Goal: Browse casually: Explore the website without a specific task or goal

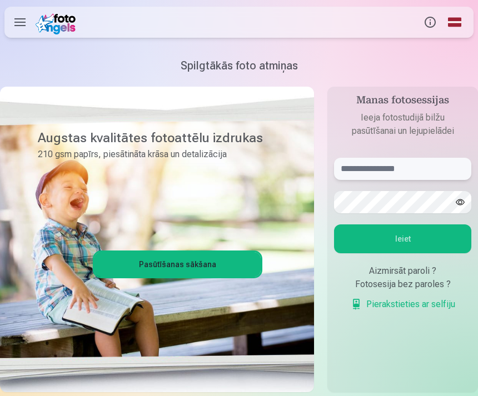
click at [435, 169] on input "text" at bounding box center [402, 169] width 137 height 22
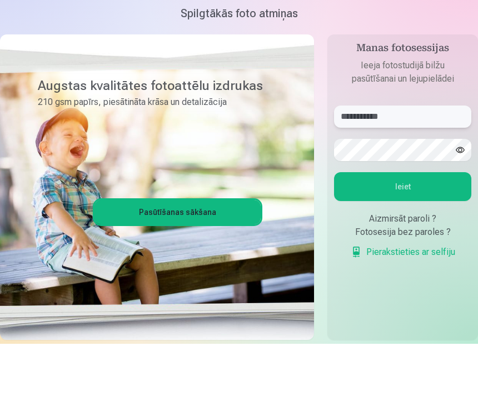
type input "**********"
click at [424, 224] on button "Ieiet" at bounding box center [402, 238] width 137 height 29
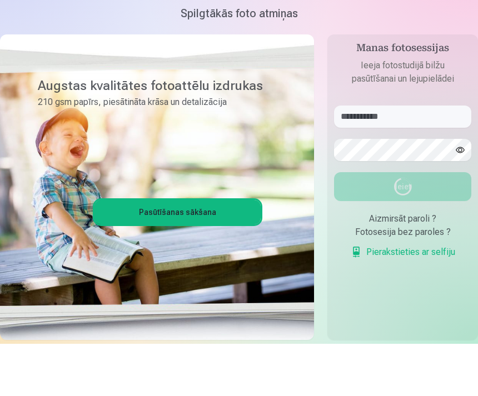
scroll to position [52, 0]
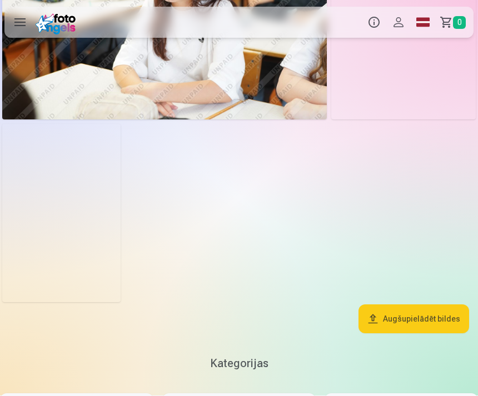
scroll to position [4671, 0]
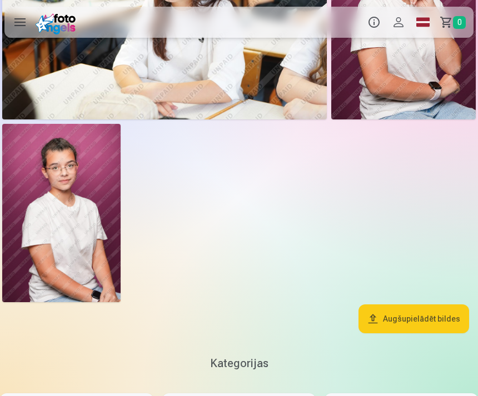
click at [63, 177] on img at bounding box center [61, 213] width 118 height 178
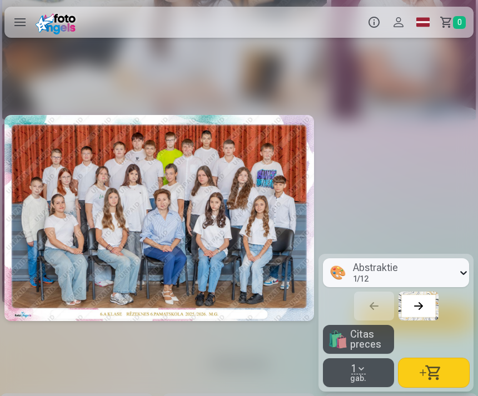
scroll to position [0, 9233]
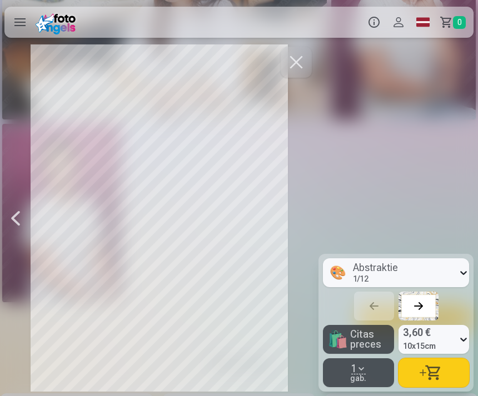
click at [297, 65] on button "button" at bounding box center [295, 62] width 31 height 31
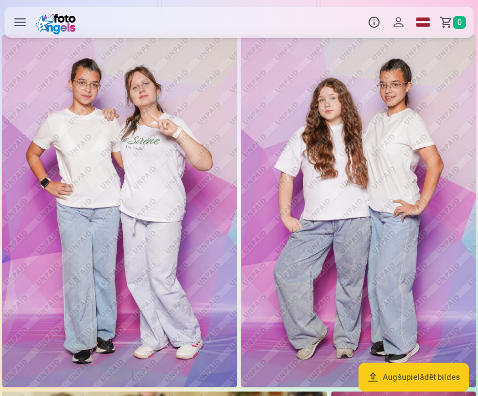
scroll to position [4183, 0]
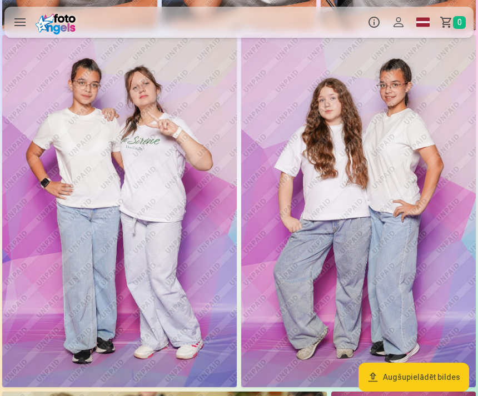
click at [443, 105] on img at bounding box center [358, 210] width 234 height 351
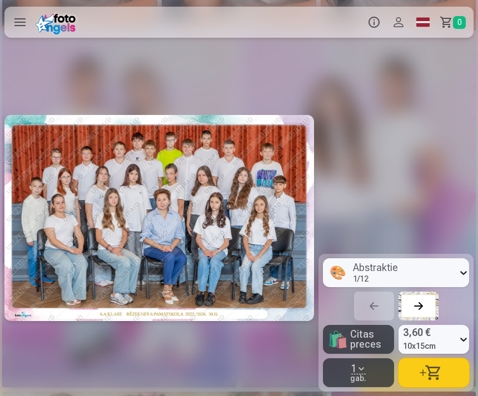
scroll to position [0, 8277]
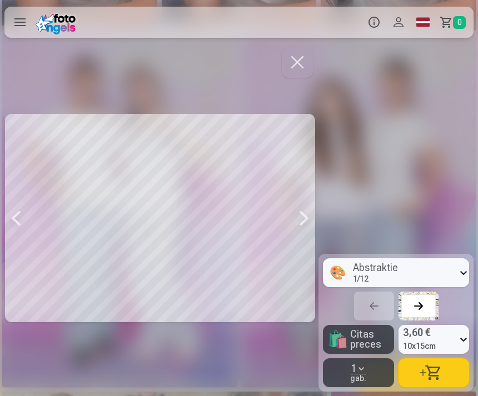
scroll to position [0, 8596]
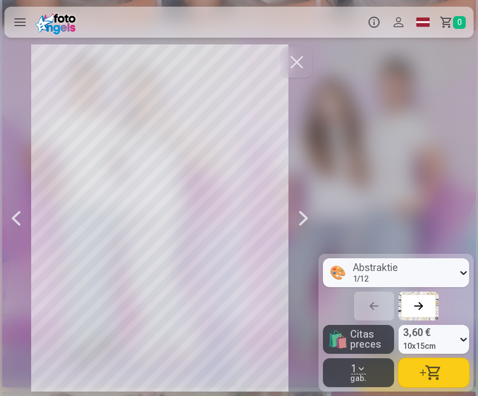
scroll to position [0, 8914]
click at [430, 124] on div at bounding box center [239, 198] width 478 height 396
click at [298, 70] on button "button" at bounding box center [295, 62] width 31 height 31
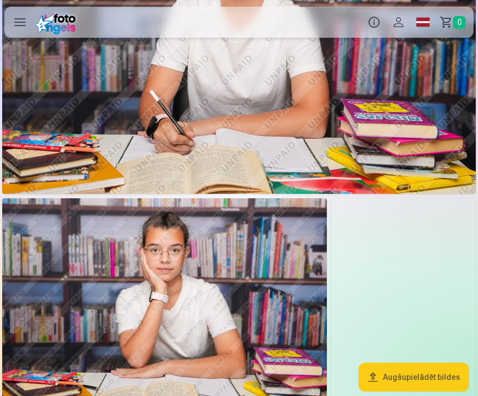
scroll to position [3344, 0]
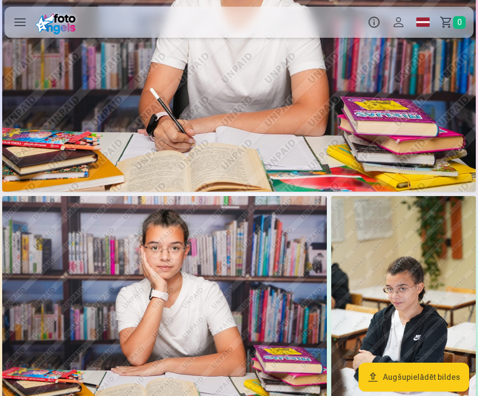
click at [409, 241] on img at bounding box center [403, 304] width 144 height 217
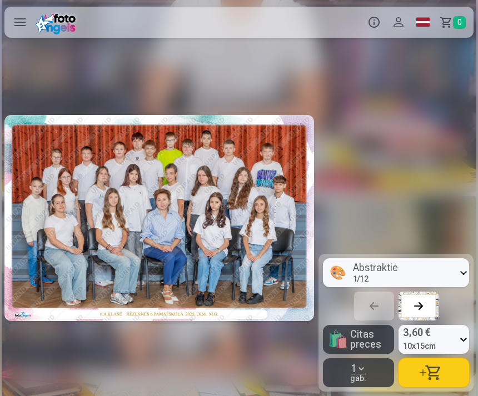
scroll to position [0, 6049]
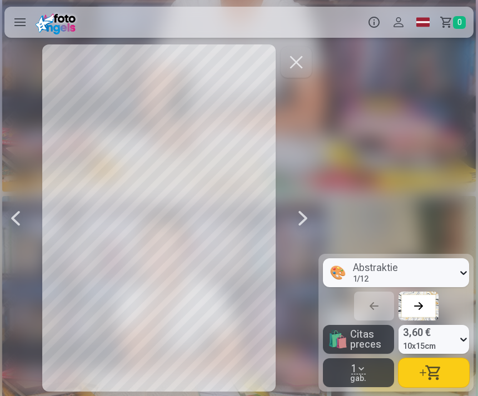
click at [300, 74] on button "button" at bounding box center [295, 62] width 31 height 31
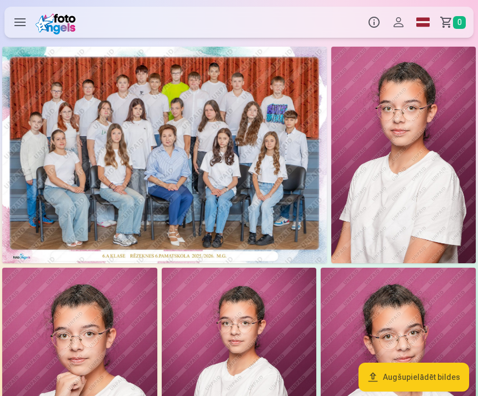
click at [49, 170] on img at bounding box center [164, 155] width 324 height 217
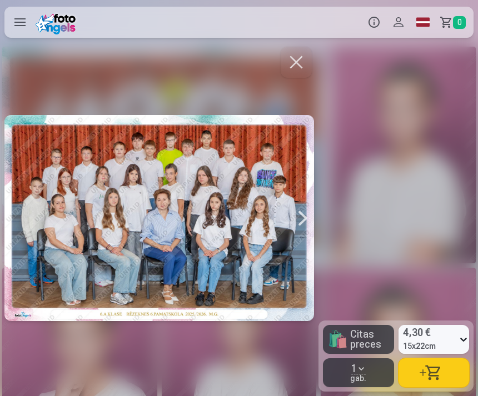
click at [292, 56] on button "button" at bounding box center [295, 62] width 31 height 31
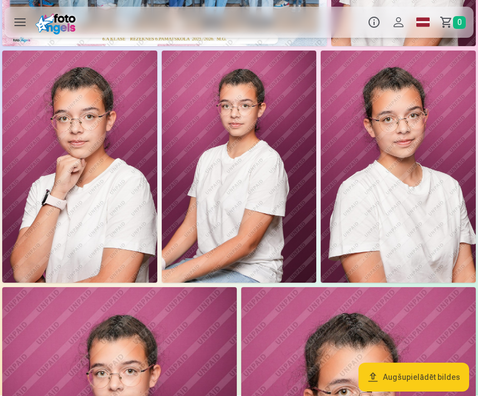
scroll to position [217, 0]
click at [286, 205] on img at bounding box center [239, 167] width 155 height 232
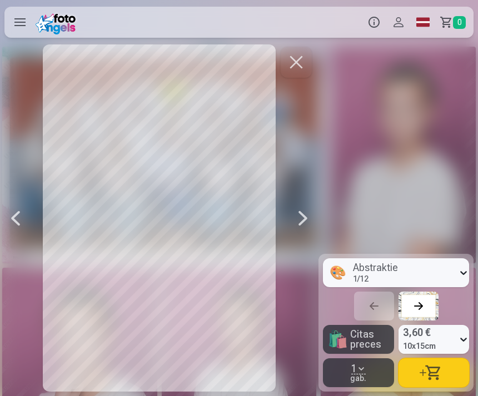
click at [296, 70] on button "button" at bounding box center [295, 62] width 31 height 31
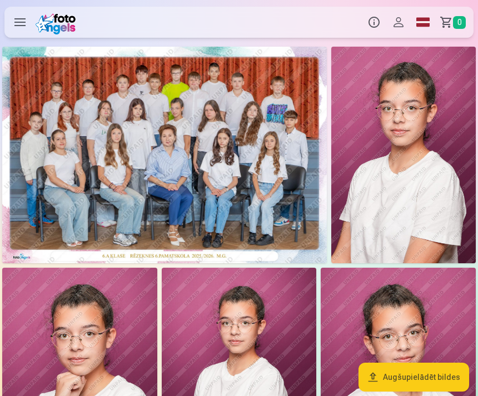
click at [255, 136] on img at bounding box center [164, 155] width 324 height 217
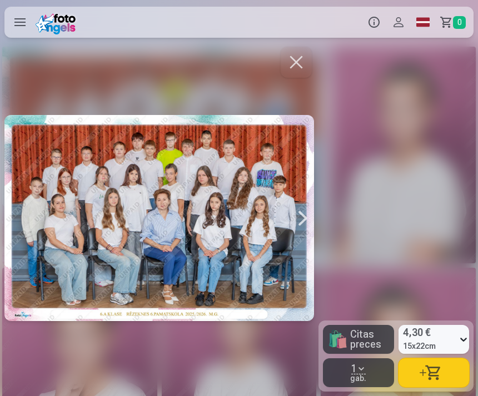
click at [294, 63] on button "button" at bounding box center [295, 62] width 31 height 31
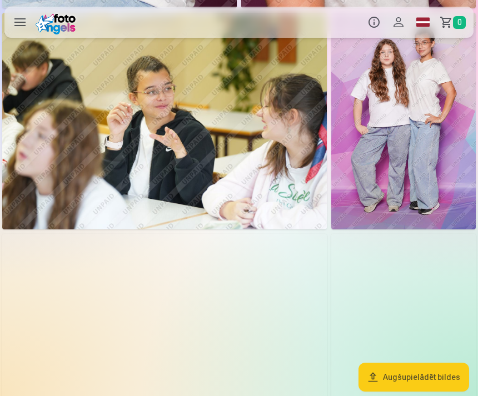
scroll to position [847, 0]
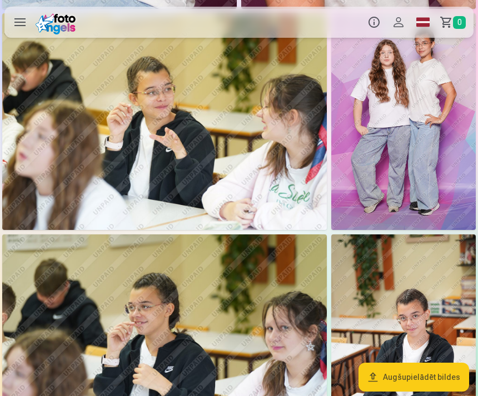
click at [446, 104] on img at bounding box center [403, 121] width 144 height 217
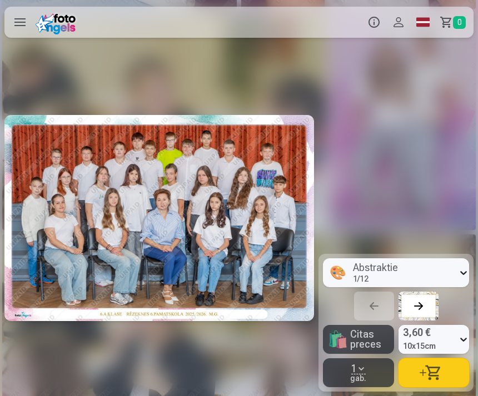
scroll to position [0, 2547]
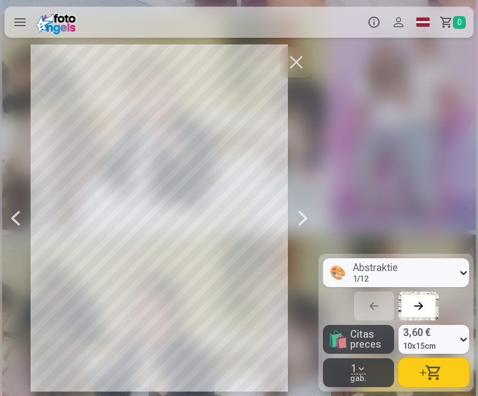
click at [300, 67] on button "button" at bounding box center [295, 62] width 31 height 31
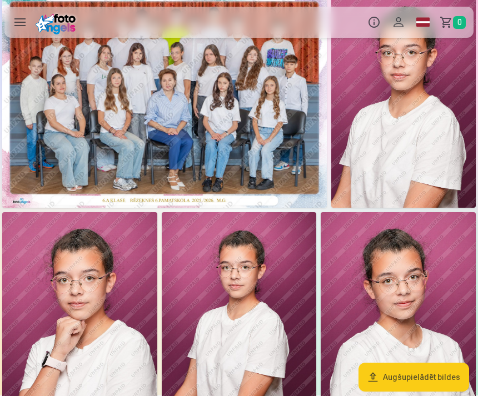
scroll to position [56, 0]
click at [442, 134] on img at bounding box center [403, 99] width 144 height 217
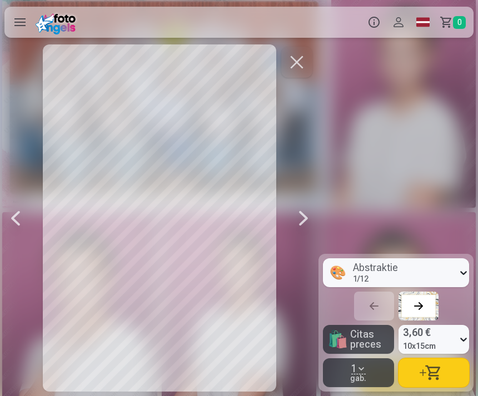
scroll to position [42, 0]
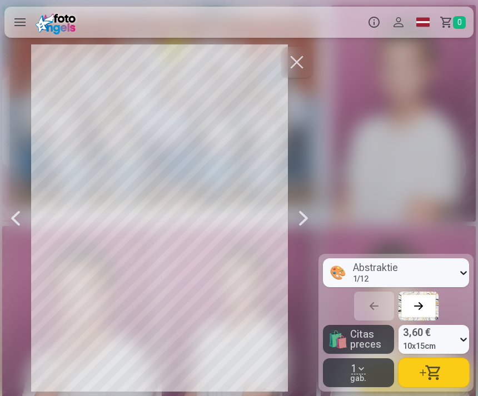
click at [302, 65] on button "button" at bounding box center [296, 62] width 31 height 31
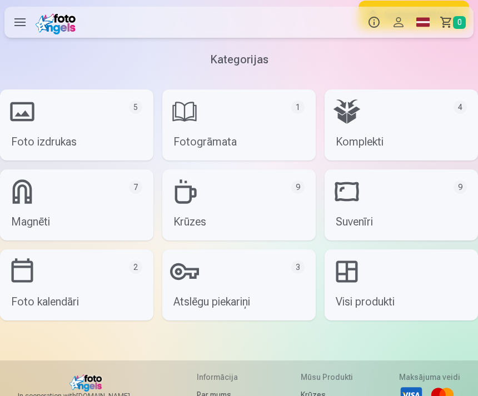
scroll to position [4974, 0]
click at [423, 202] on link "Suvenīri 9" at bounding box center [400, 205] width 153 height 71
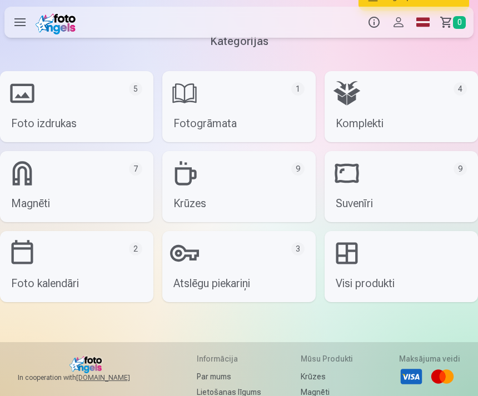
scroll to position [4992, 0]
click at [425, 119] on link "Komplekti 4" at bounding box center [400, 107] width 153 height 71
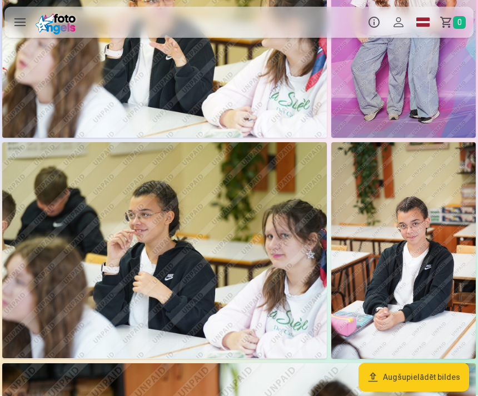
scroll to position [939, 0]
click at [43, 209] on img at bounding box center [164, 250] width 324 height 216
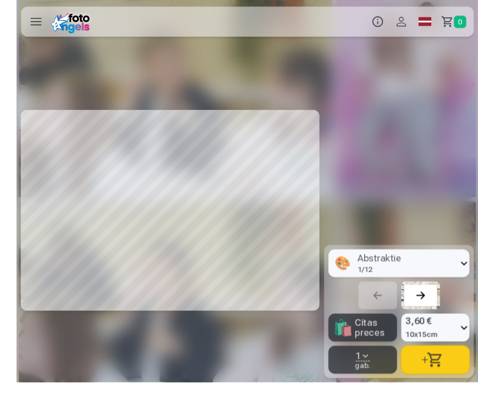
scroll to position [931, 0]
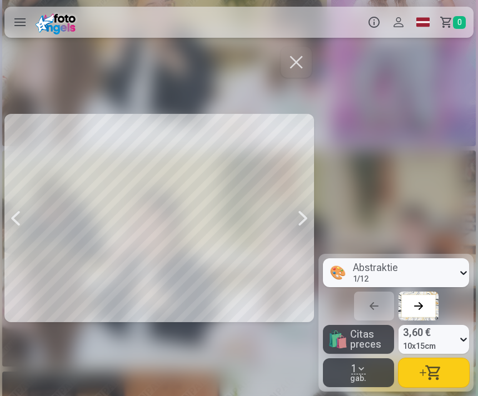
click at [303, 64] on button "button" at bounding box center [295, 62] width 31 height 31
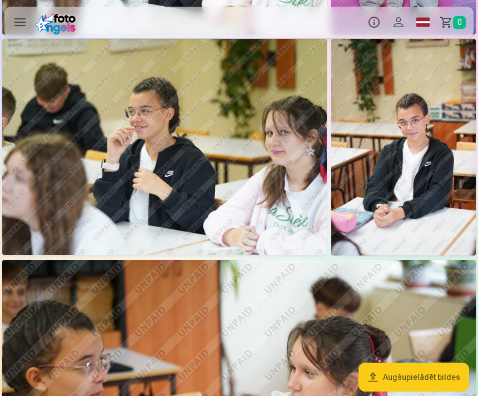
scroll to position [1042, 0]
click at [429, 102] on img at bounding box center [403, 147] width 144 height 217
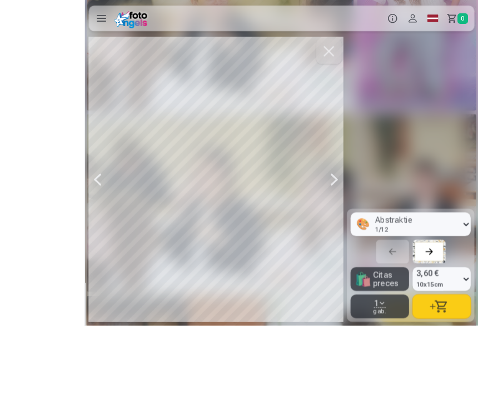
scroll to position [1038, 0]
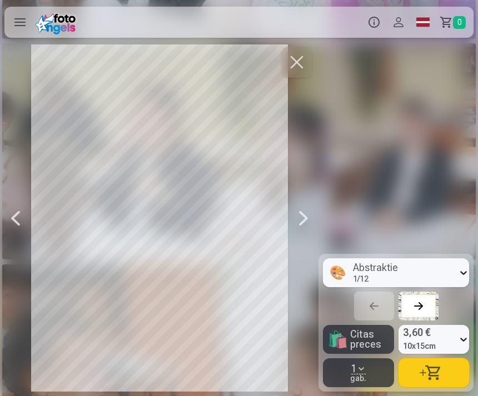
click at [299, 61] on button "button" at bounding box center [296, 62] width 31 height 31
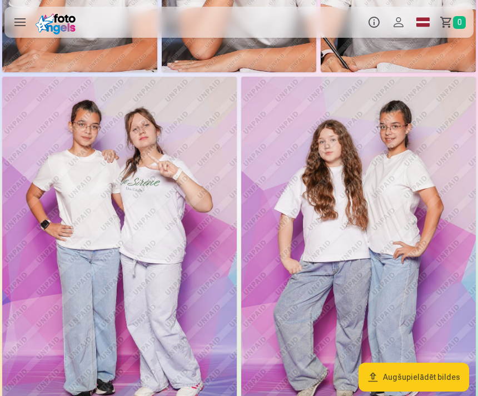
scroll to position [4141, 0]
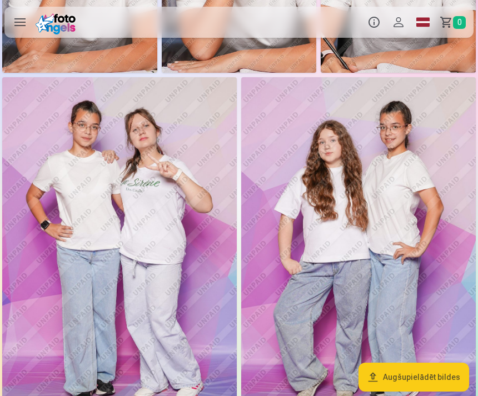
click at [158, 129] on img at bounding box center [119, 252] width 234 height 351
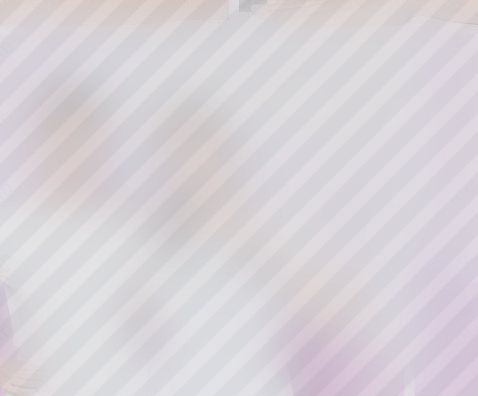
scroll to position [4128, 0]
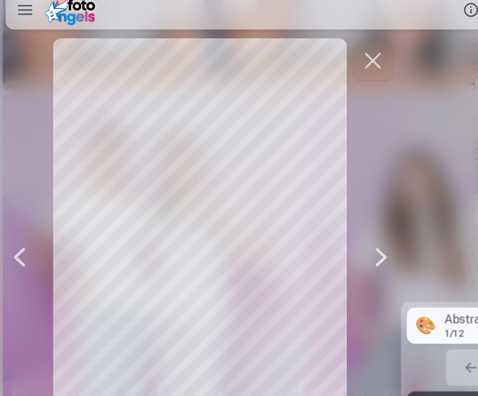
click at [298, 52] on button "button" at bounding box center [295, 62] width 31 height 31
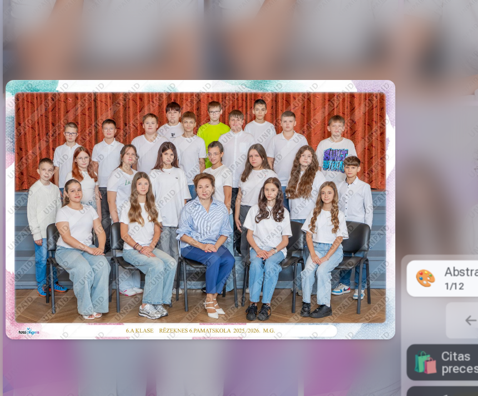
scroll to position [0, 7959]
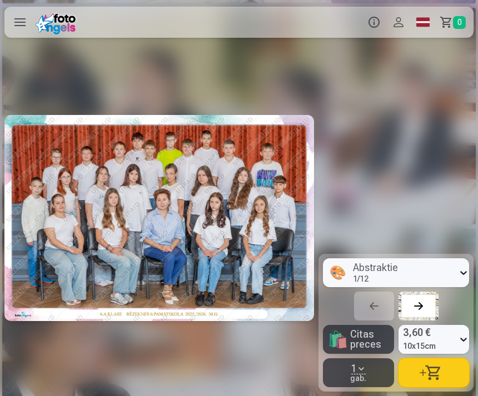
scroll to position [0, 3183]
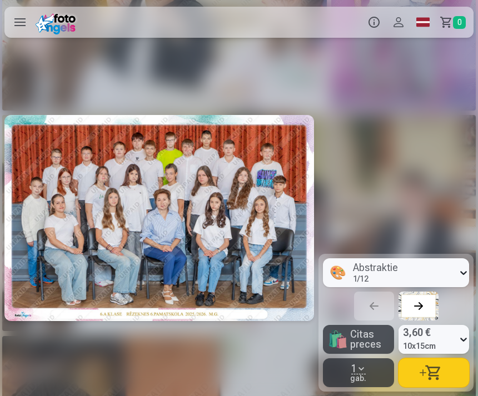
scroll to position [0, 2865]
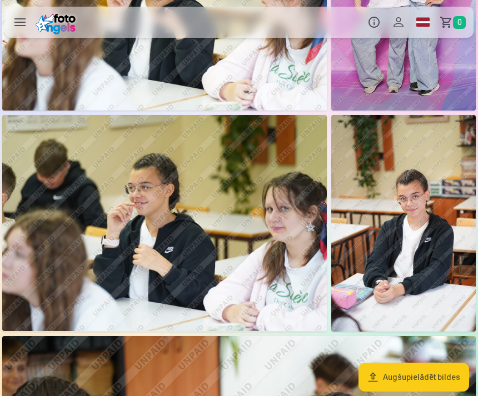
scroll to position [975, 0]
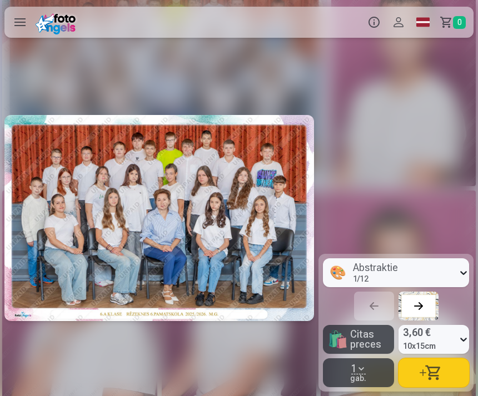
scroll to position [0, 318]
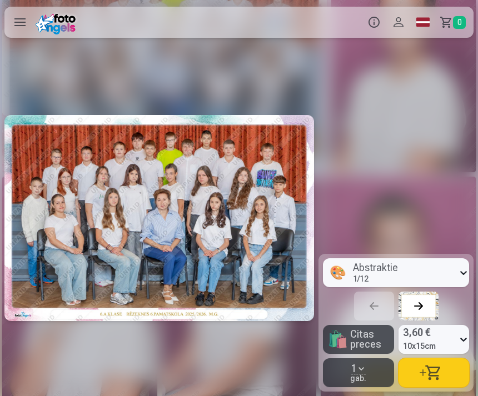
scroll to position [0, 2547]
